Goal: Transaction & Acquisition: Subscribe to service/newsletter

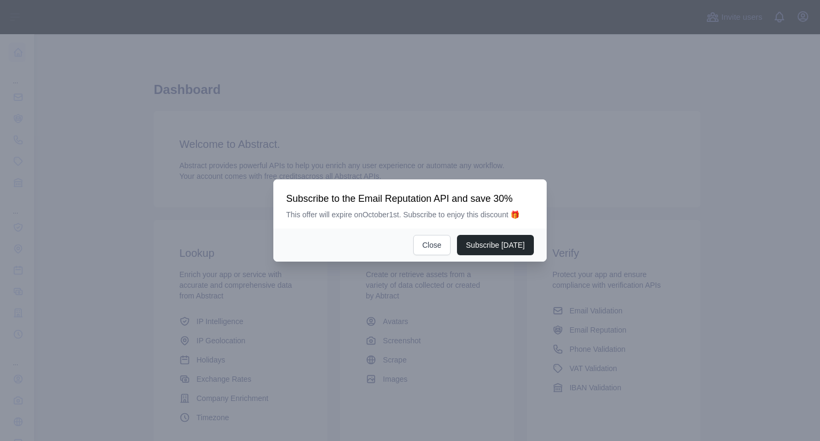
click at [68, 116] on div at bounding box center [410, 220] width 820 height 441
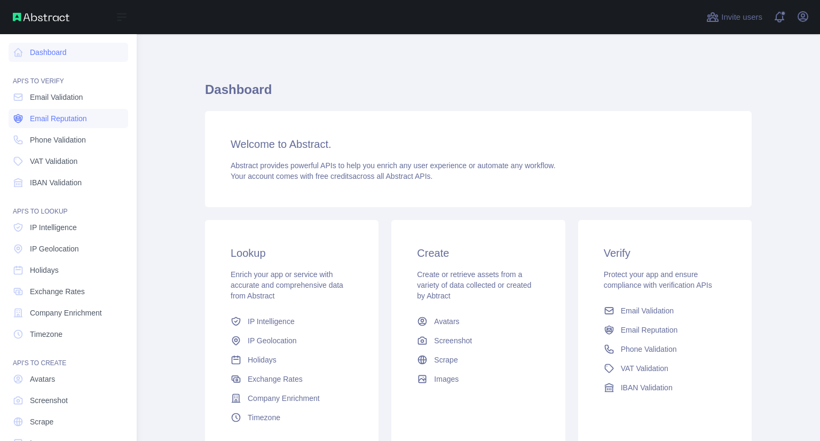
click at [37, 118] on span "Email Reputation" at bounding box center [58, 118] width 57 height 11
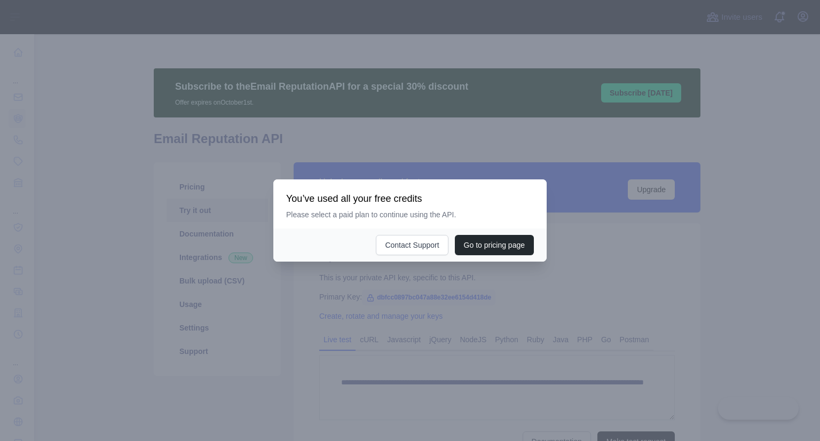
click at [370, 128] on div at bounding box center [410, 220] width 820 height 441
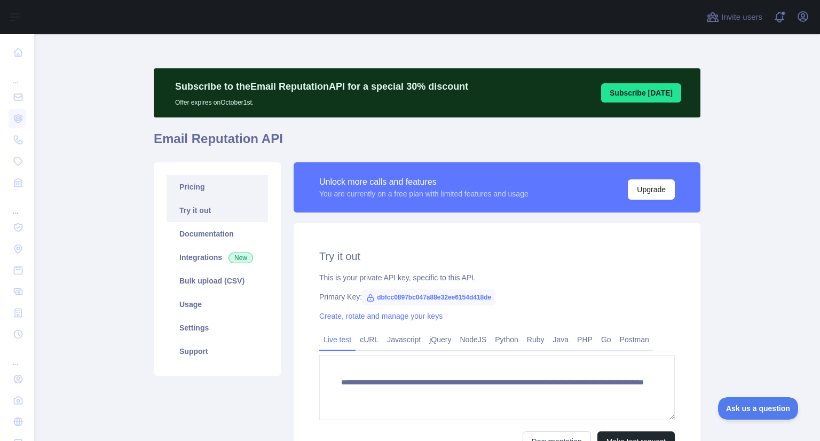
click at [190, 192] on link "Pricing" at bounding box center [217, 186] width 101 height 23
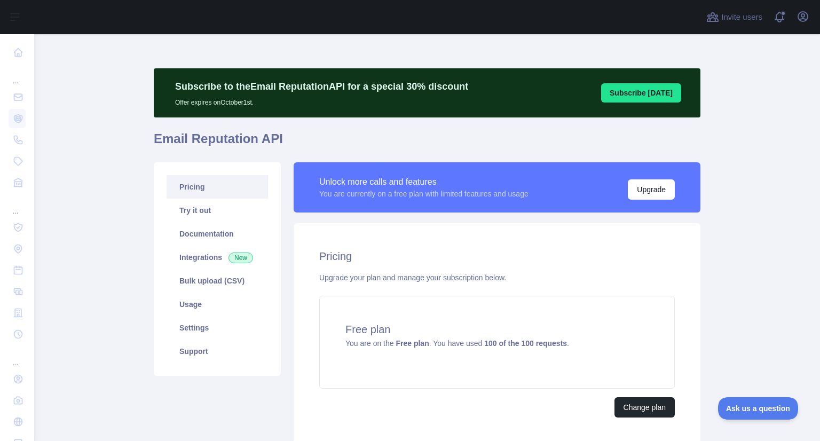
scroll to position [81, 0]
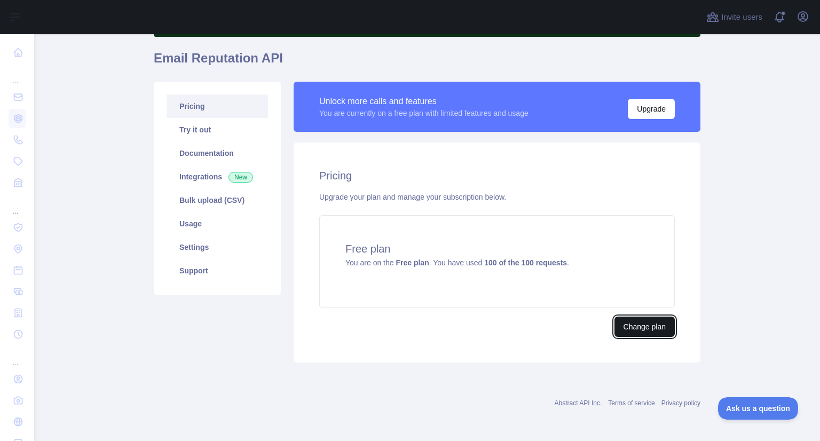
click at [638, 324] on button "Change plan" at bounding box center [644, 327] width 60 height 20
